Goal: Task Accomplishment & Management: Use online tool/utility

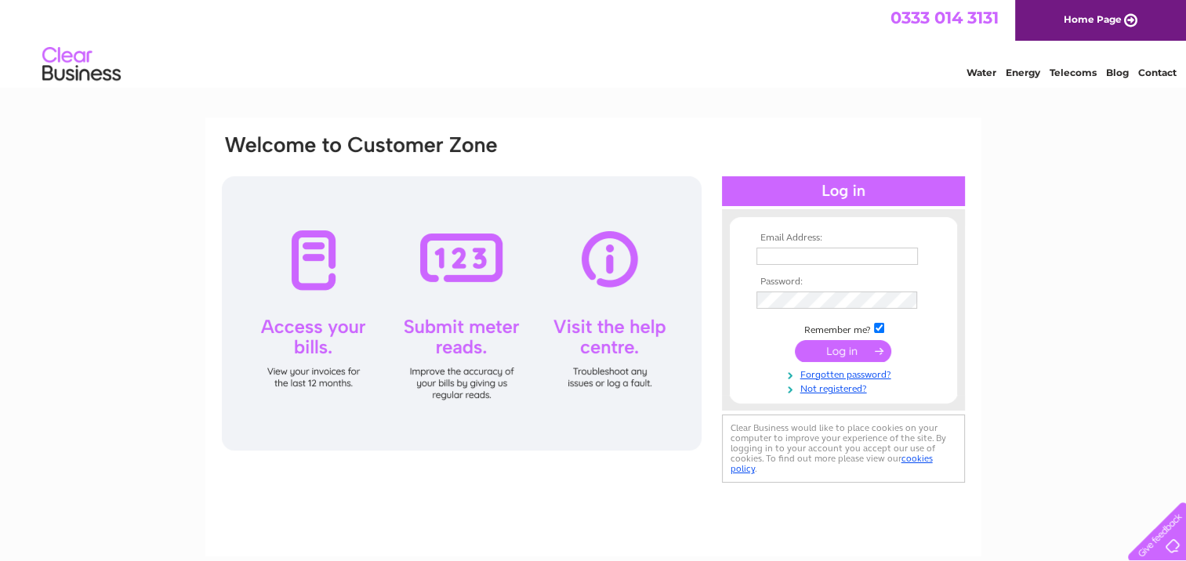
type input "[EMAIL_ADDRESS][DOMAIN_NAME]"
click at [824, 350] on input "submit" at bounding box center [843, 351] width 96 height 22
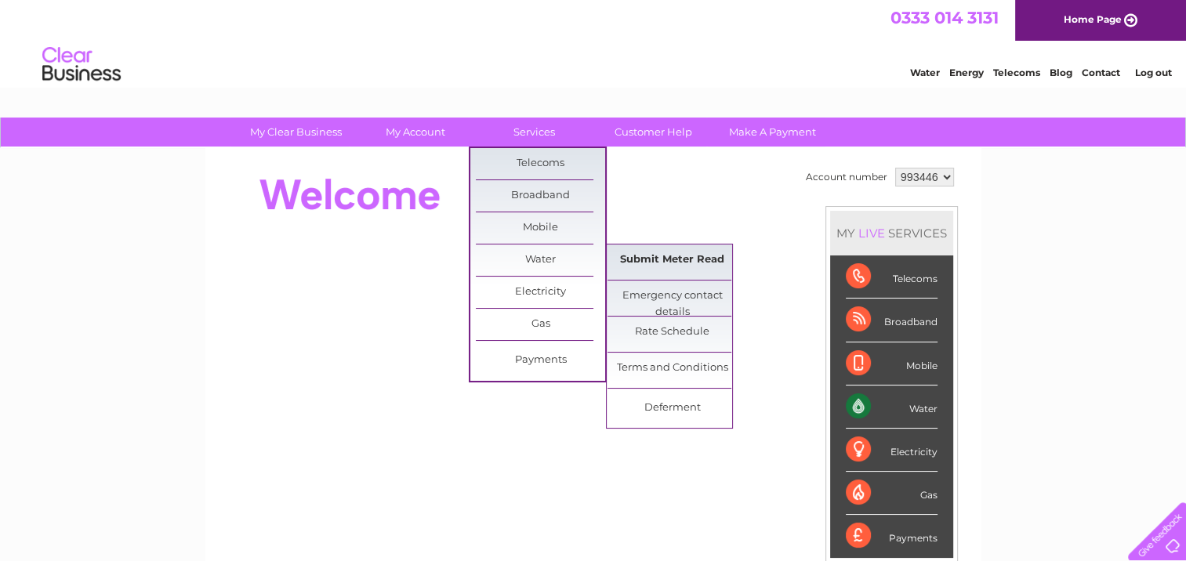
click at [699, 254] on link "Submit Meter Read" at bounding box center [671, 260] width 129 height 31
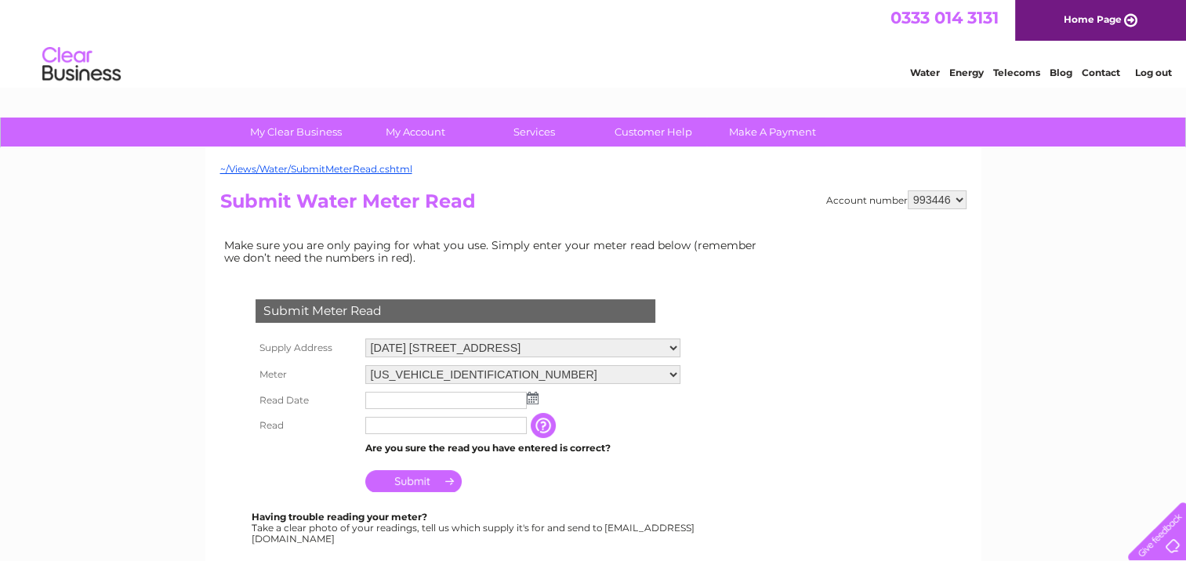
click at [533, 397] on img at bounding box center [533, 398] width 12 height 13
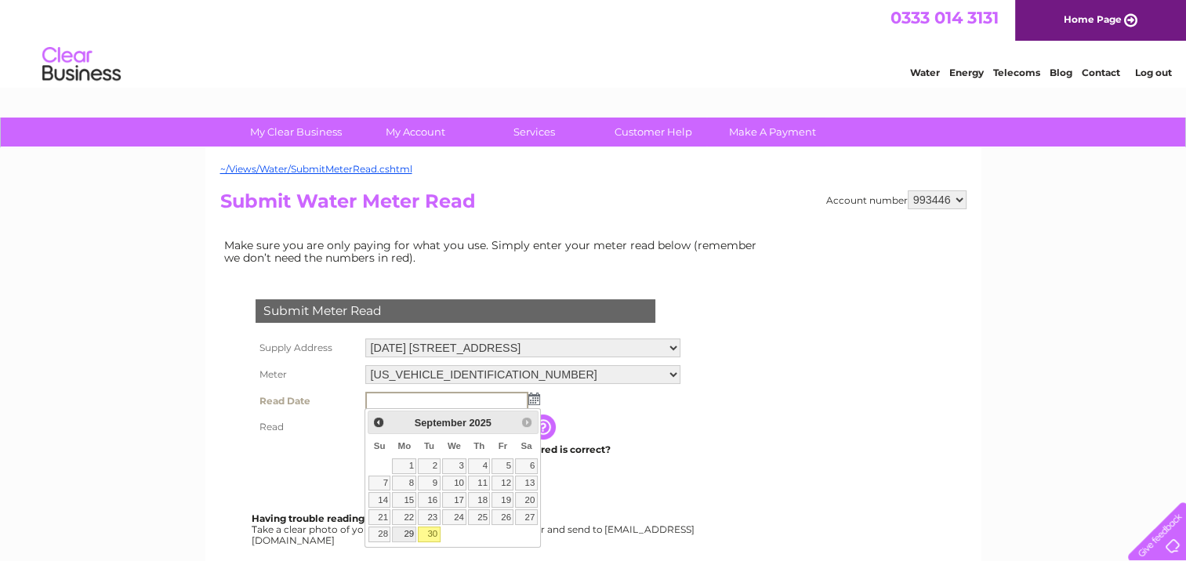
click at [412, 532] on link "29" at bounding box center [404, 535] width 24 height 16
type input "2025/09/29"
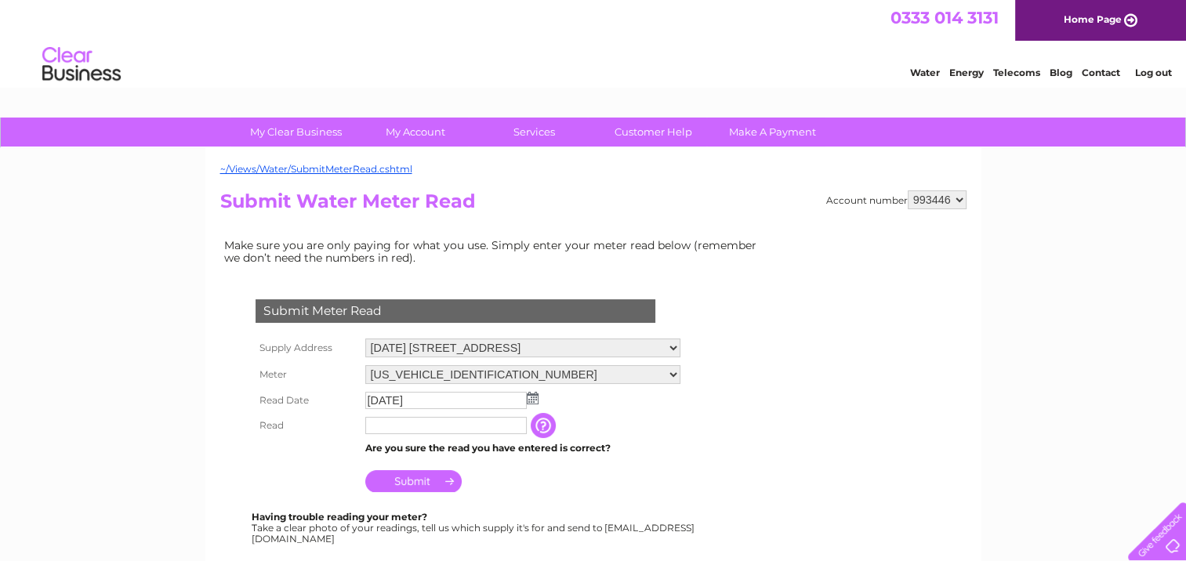
click at [388, 426] on input "text" at bounding box center [445, 425] width 161 height 17
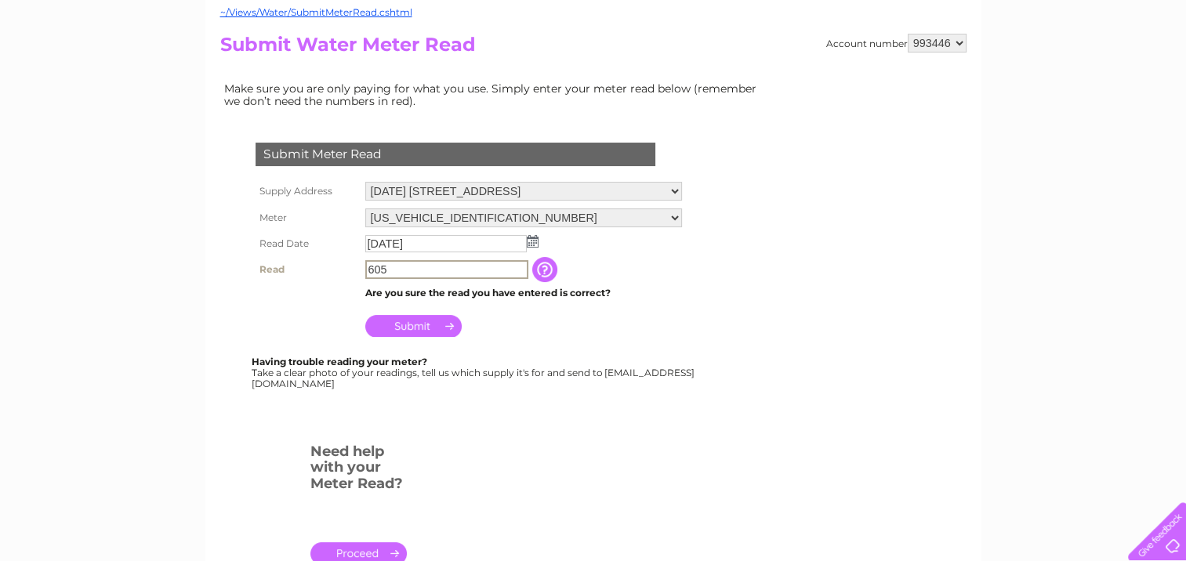
type input "605"
click at [397, 321] on input "Submit" at bounding box center [413, 326] width 96 height 22
